Goal: Task Accomplishment & Management: Manage account settings

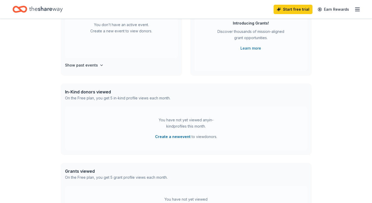
scroll to position [17, 0]
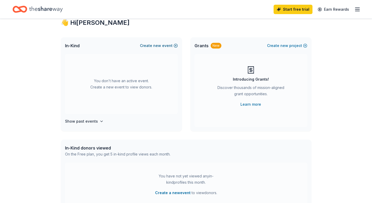
click at [150, 48] on button "Create new event" at bounding box center [159, 46] width 38 height 6
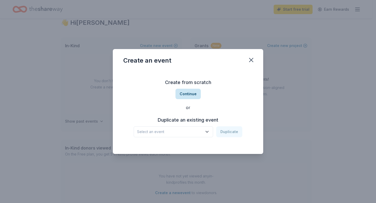
click at [189, 94] on button "Continue" at bounding box center [188, 94] width 25 height 10
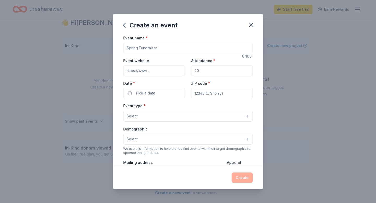
click at [166, 46] on input "Event name *" at bounding box center [188, 48] width 130 height 10
type input "Parkinson's Champions"
click at [158, 71] on input "Event website" at bounding box center [154, 71] width 62 height 10
click at [146, 93] on span "Pick a date" at bounding box center [145, 93] width 19 height 6
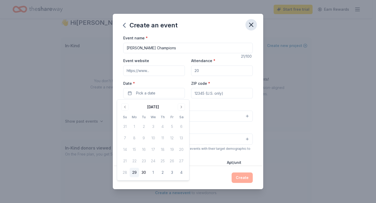
click at [252, 24] on icon "button" at bounding box center [252, 25] width 4 height 4
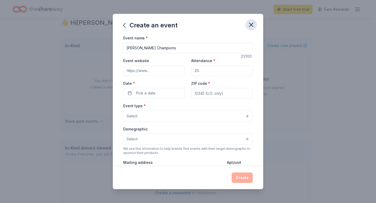
click at [251, 25] on icon "button" at bounding box center [251, 24] width 7 height 7
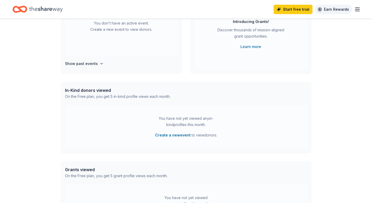
scroll to position [59, 0]
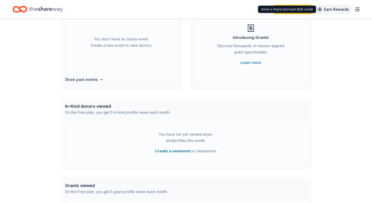
click at [330, 6] on link "Earn Rewards" at bounding box center [334, 9] width 38 height 9
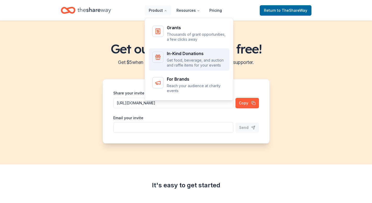
click at [181, 58] on p "Get food, beverage, and auction and raffle items for your events" at bounding box center [197, 63] width 60 height 10
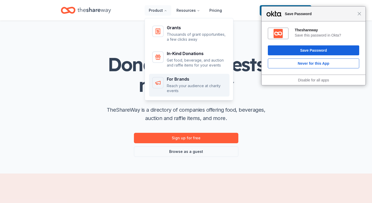
click at [183, 84] on p "Reach your audience at charity events" at bounding box center [197, 88] width 60 height 10
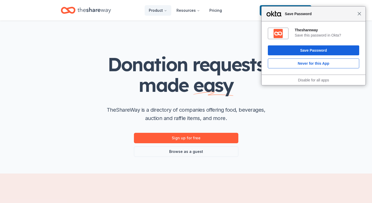
click at [358, 13] on span "Close" at bounding box center [360, 14] width 4 height 4
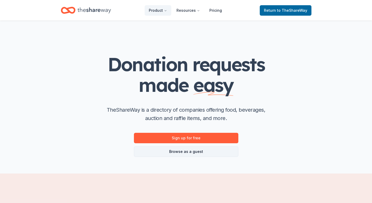
click at [229, 153] on link "Browse as a guest" at bounding box center [186, 152] width 105 height 10
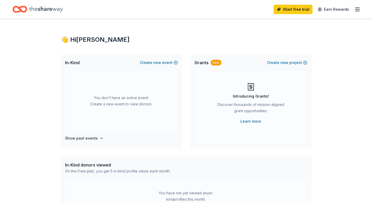
click at [360, 12] on icon "button" at bounding box center [358, 9] width 6 height 6
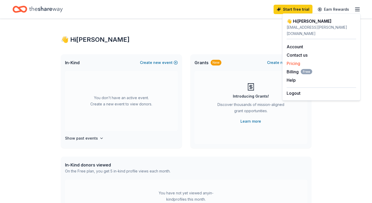
click at [295, 61] on link "Pricing" at bounding box center [294, 63] width 14 height 5
click at [289, 69] on span "Billing Free" at bounding box center [300, 72] width 26 height 6
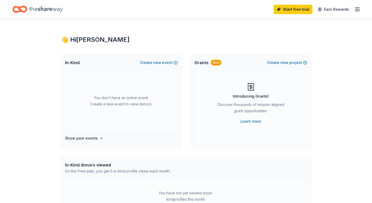
click at [359, 11] on line "button" at bounding box center [358, 11] width 4 height 0
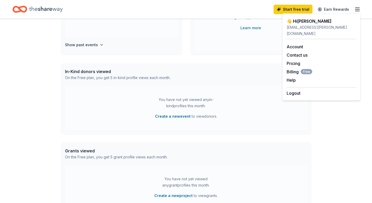
scroll to position [92, 0]
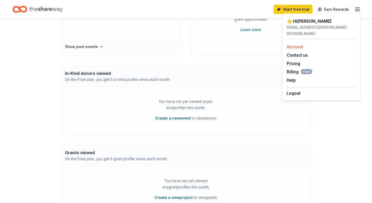
click at [294, 44] on link "Account" at bounding box center [295, 46] width 16 height 5
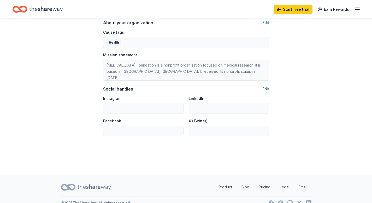
scroll to position [320, 0]
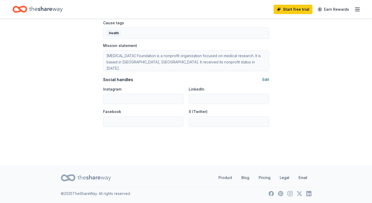
click at [268, 79] on button "Edit" at bounding box center [266, 80] width 7 height 6
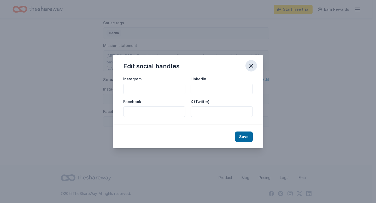
click at [252, 65] on icon "button" at bounding box center [252, 66] width 4 height 4
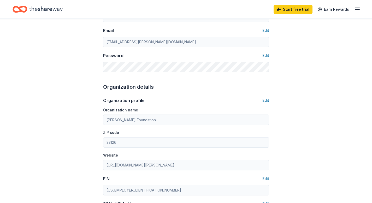
scroll to position [0, 0]
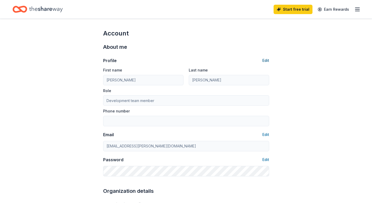
click at [265, 61] on button "Edit" at bounding box center [266, 60] width 7 height 6
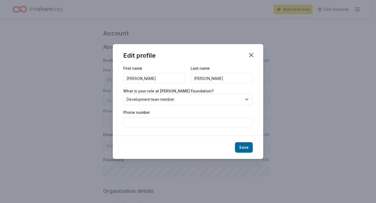
click at [201, 100] on span "Development team member" at bounding box center [184, 99] width 115 height 6
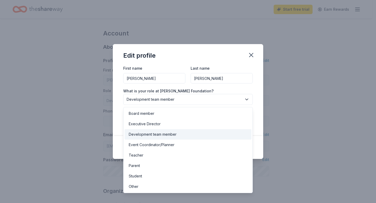
click at [160, 136] on div "Development team member" at bounding box center [153, 134] width 48 height 6
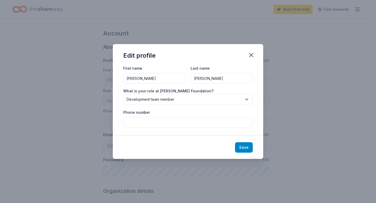
click at [241, 148] on button "Save" at bounding box center [244, 147] width 18 height 10
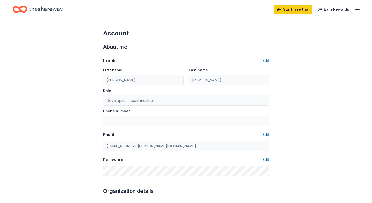
click at [358, 12] on icon "button" at bounding box center [358, 9] width 6 height 6
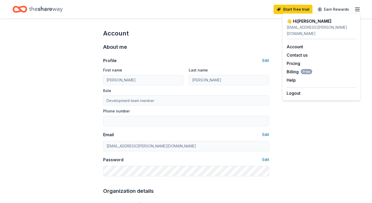
click at [60, 12] on icon "Home" at bounding box center [45, 9] width 33 height 6
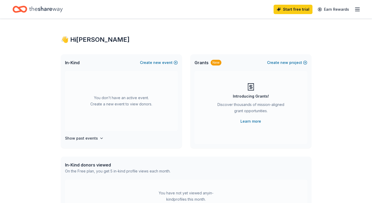
click at [360, 8] on icon "button" at bounding box center [358, 9] width 6 height 6
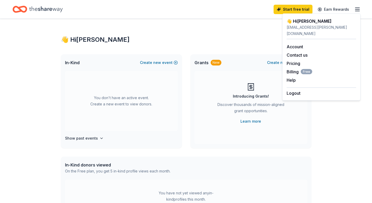
click at [227, 31] on div "👋 Hi Nicole In-Kind Create new event You don't have an active event. Create a n…" at bounding box center [187, 171] width 268 height 305
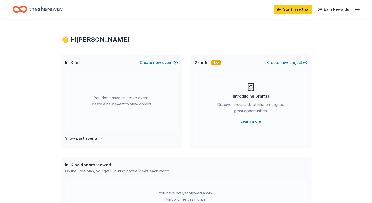
scroll to position [158, 0]
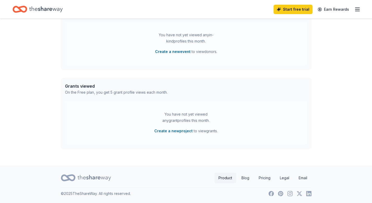
click at [220, 177] on link "Product" at bounding box center [226, 178] width 22 height 10
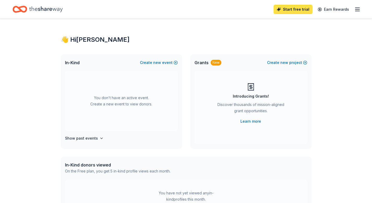
click at [290, 13] on link "Start free trial" at bounding box center [293, 9] width 39 height 9
click at [299, 8] on link "Start free trial" at bounding box center [293, 9] width 39 height 9
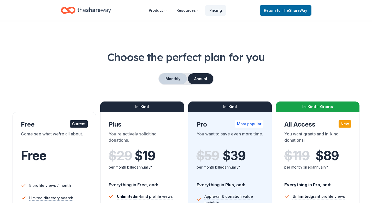
click at [171, 82] on button "Monthly" at bounding box center [173, 78] width 28 height 11
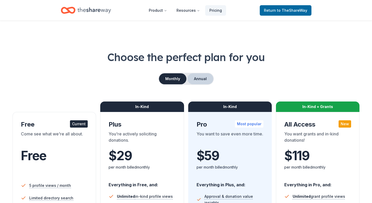
click at [199, 76] on button "Annual" at bounding box center [201, 78] width 26 height 11
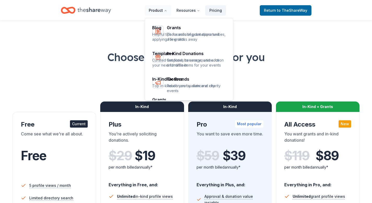
click at [166, 9] on icon "Main" at bounding box center [165, 10] width 3 height 3
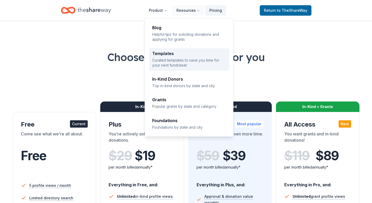
click at [211, 61] on p "Curated templates to save you time for your next fundraiser" at bounding box center [189, 63] width 74 height 10
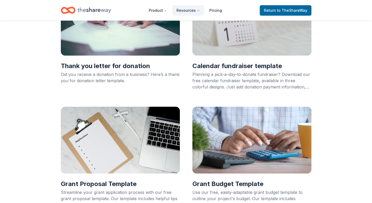
scroll to position [186, 0]
